Goal: Navigation & Orientation: Find specific page/section

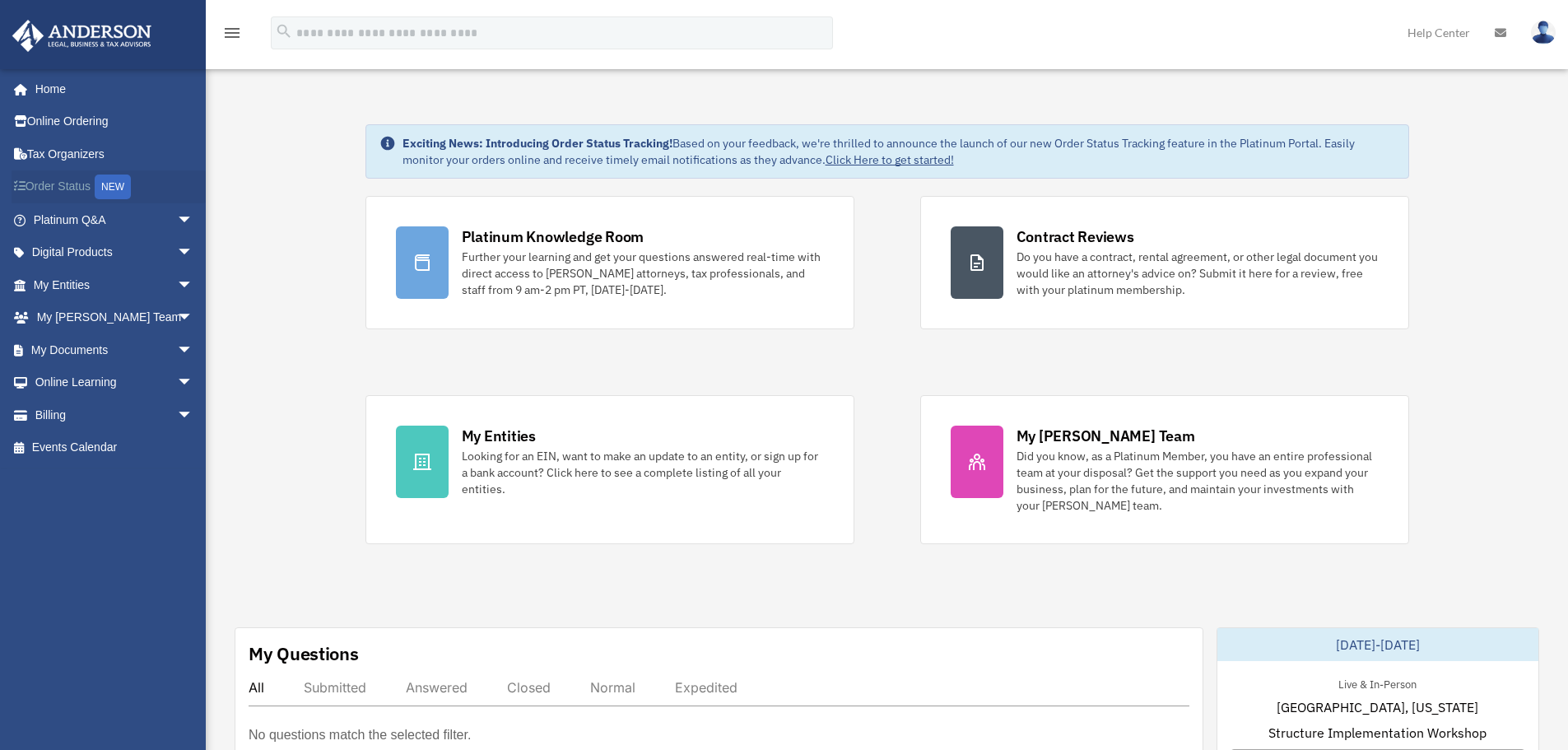
click at [54, 184] on link "Order Status NEW" at bounding box center [115, 187] width 207 height 34
click at [74, 224] on link "Platinum Q&A arrow_drop_down" at bounding box center [115, 219] width 207 height 33
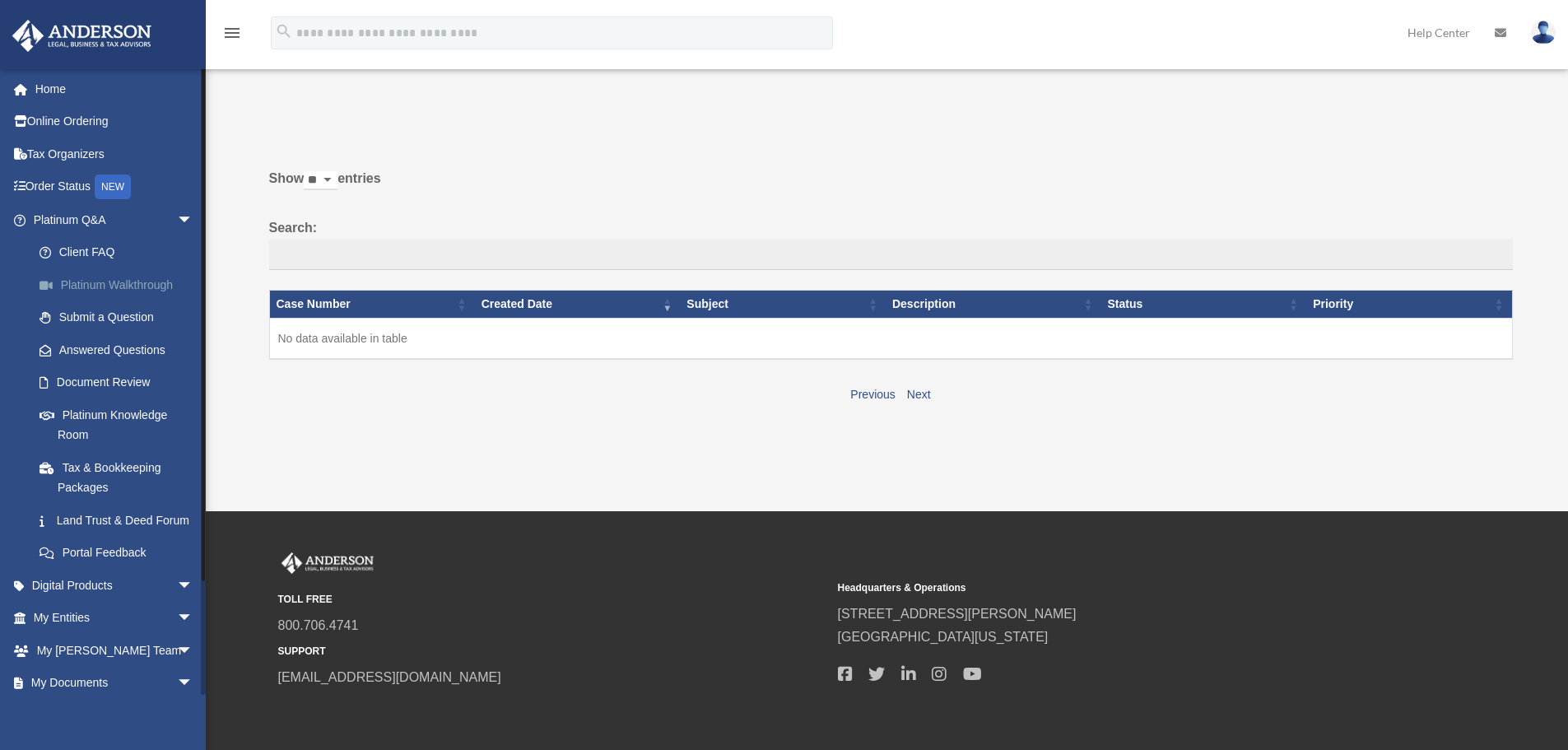
click at [95, 286] on link "Platinum Walkthrough" at bounding box center [120, 285] width 195 height 33
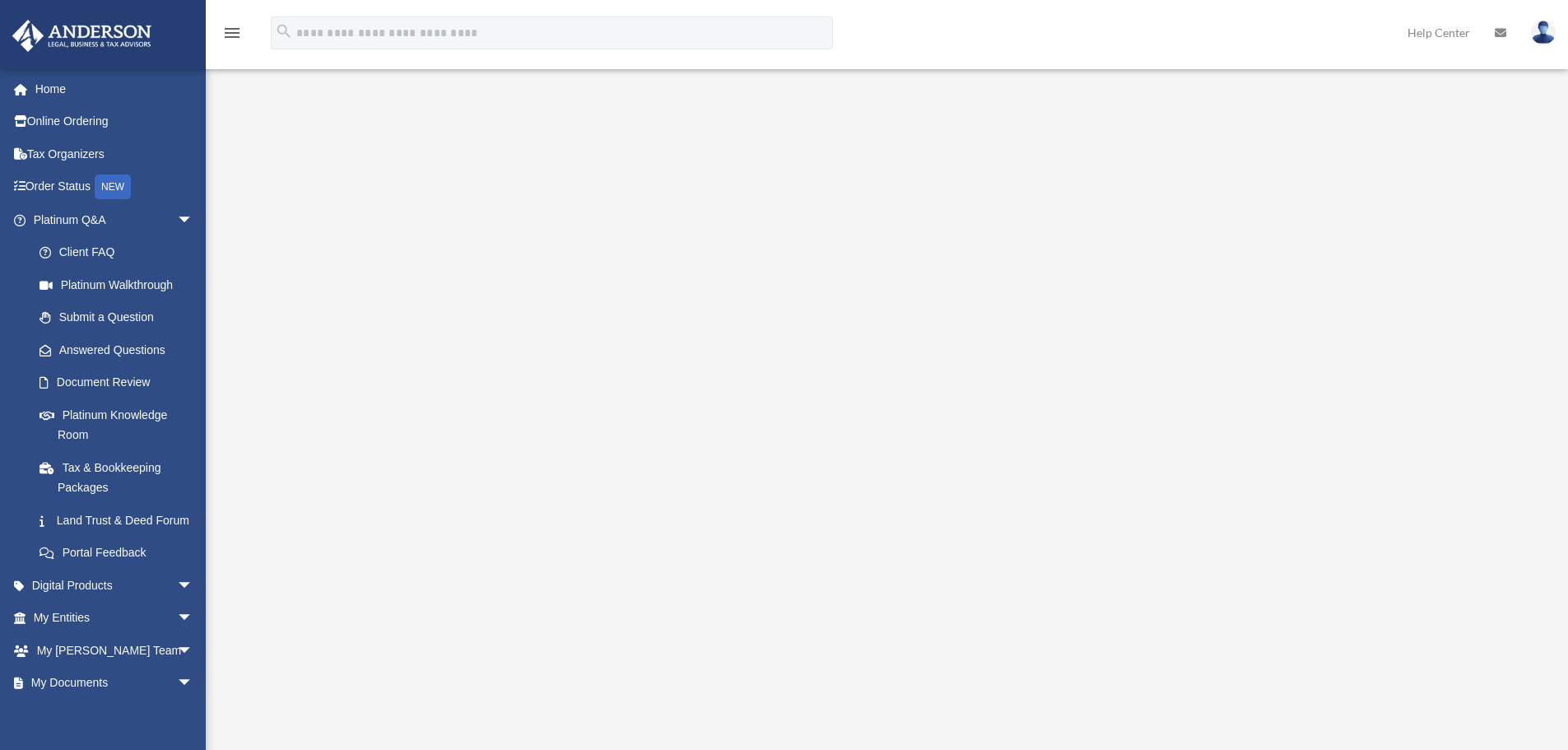
click at [1542, 31] on img at bounding box center [1543, 33] width 24 height 24
click at [250, 140] on div "Platinum Walkthrough [EMAIL_ADDRESS][DOMAIN_NAME] Sign Out [EMAIL_ADDRESS][DOMA…" at bounding box center [784, 380] width 1568 height 636
click at [96, 383] on link "Document Review" at bounding box center [120, 383] width 195 height 33
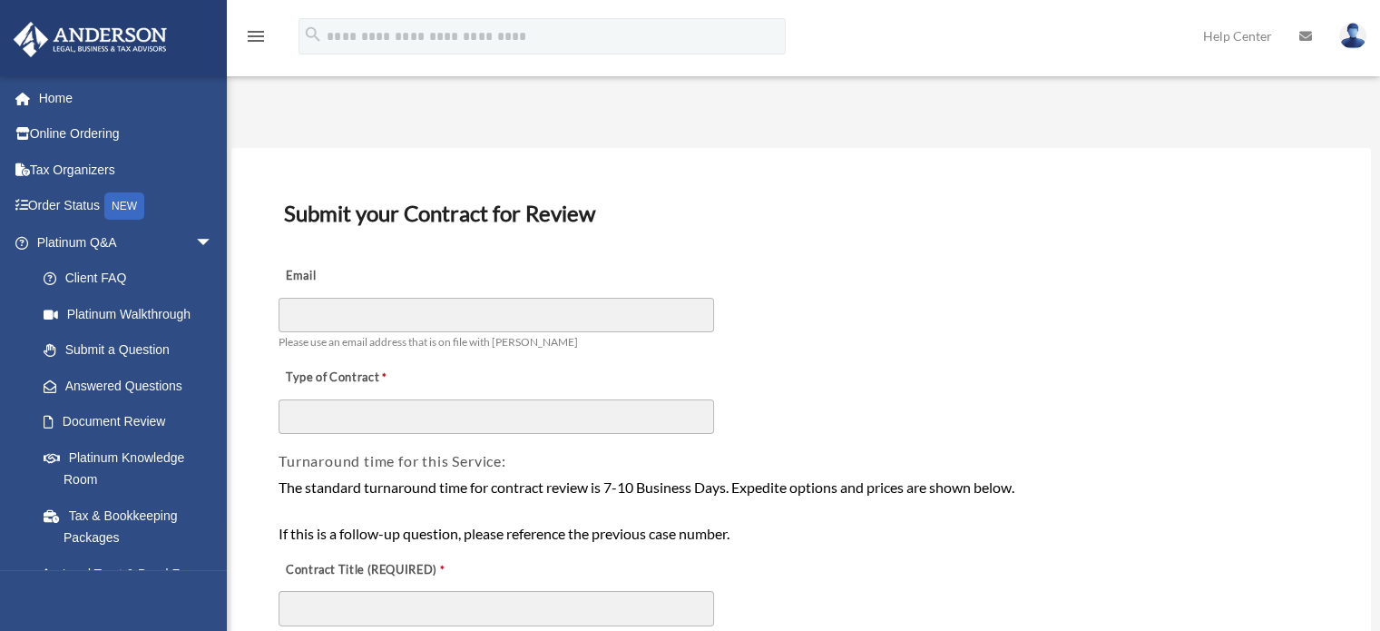
click at [1353, 28] on img at bounding box center [1352, 36] width 27 height 26
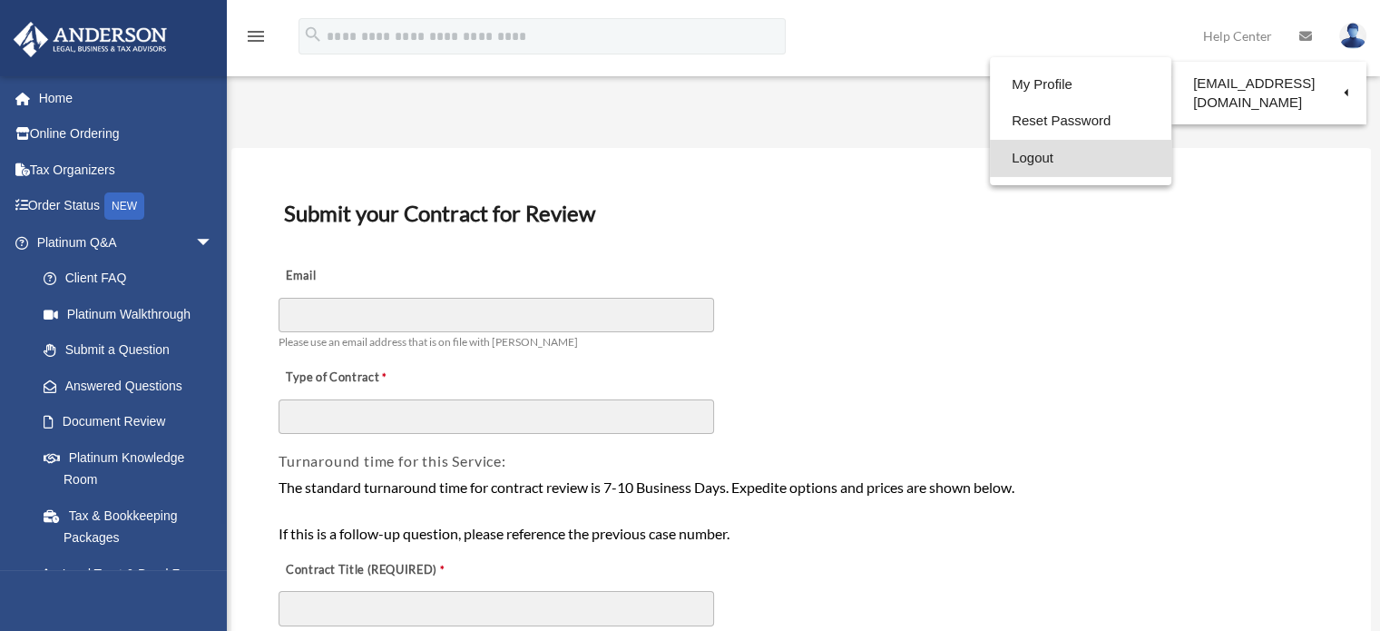
click at [1034, 156] on link "Logout" at bounding box center [1080, 158] width 181 height 37
